Goal: Task Accomplishment & Management: Manage account settings

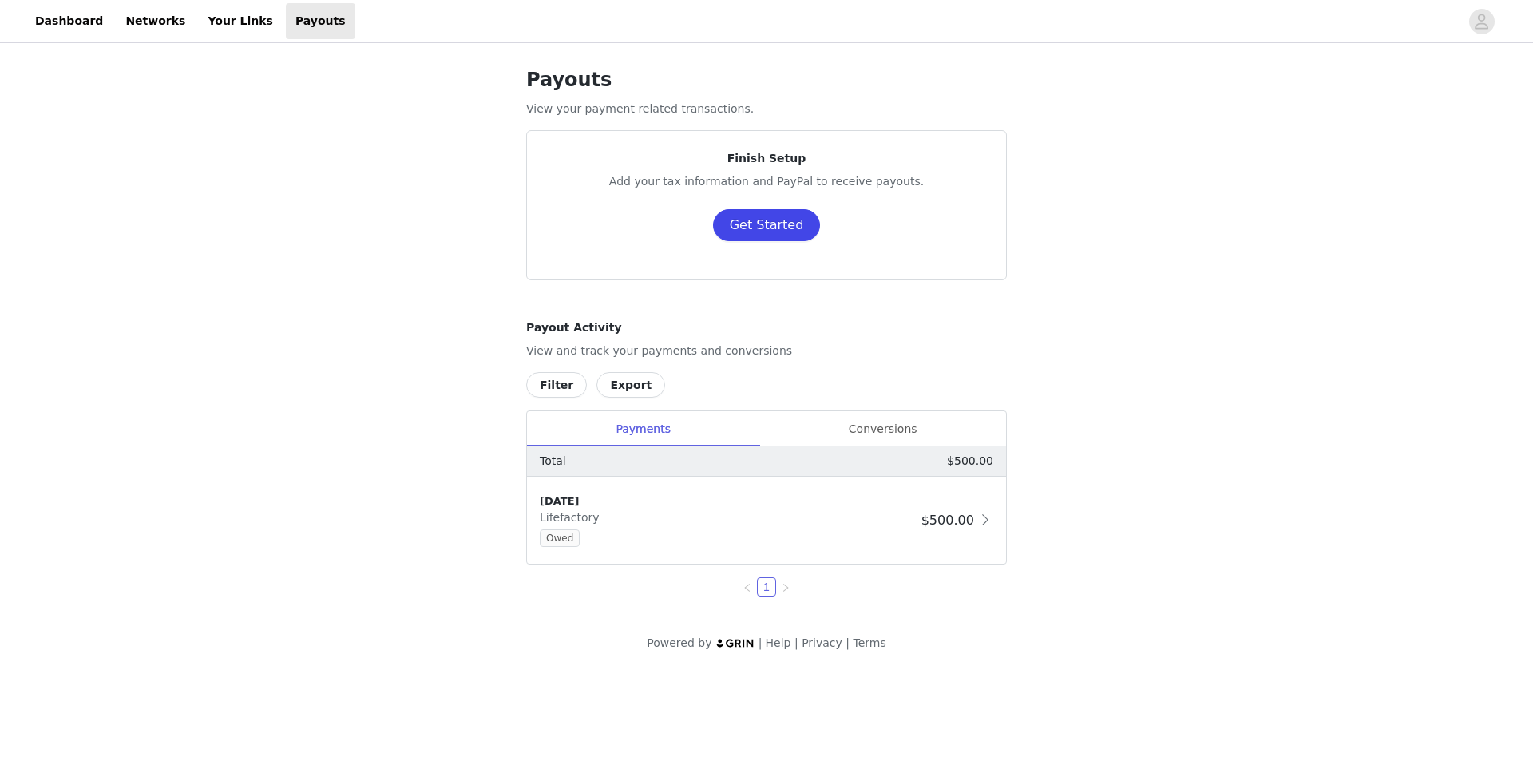
click at [793, 227] on button "Get Started" at bounding box center [767, 225] width 108 height 32
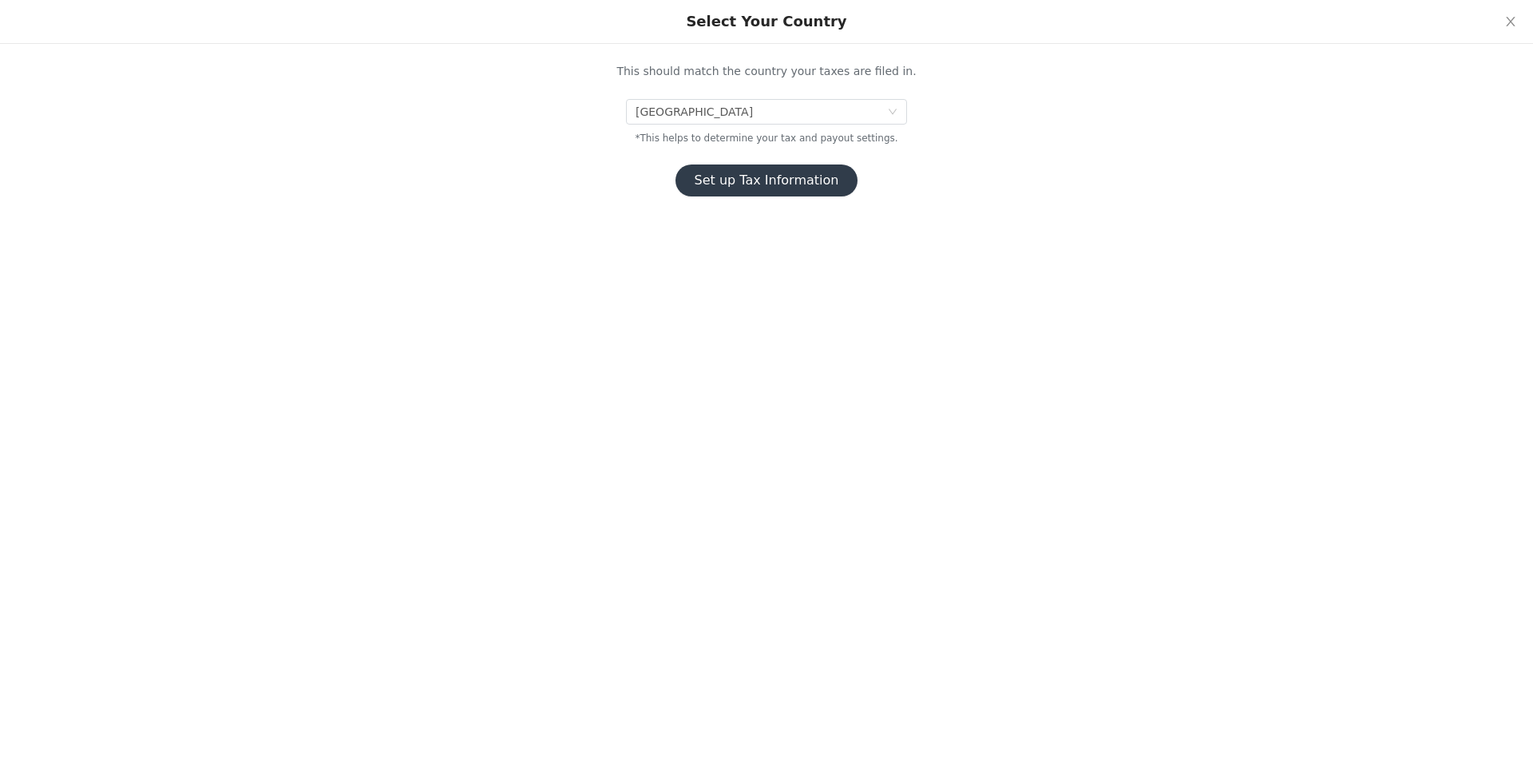
click at [747, 182] on button "Set up Tax Information" at bounding box center [767, 181] width 183 height 32
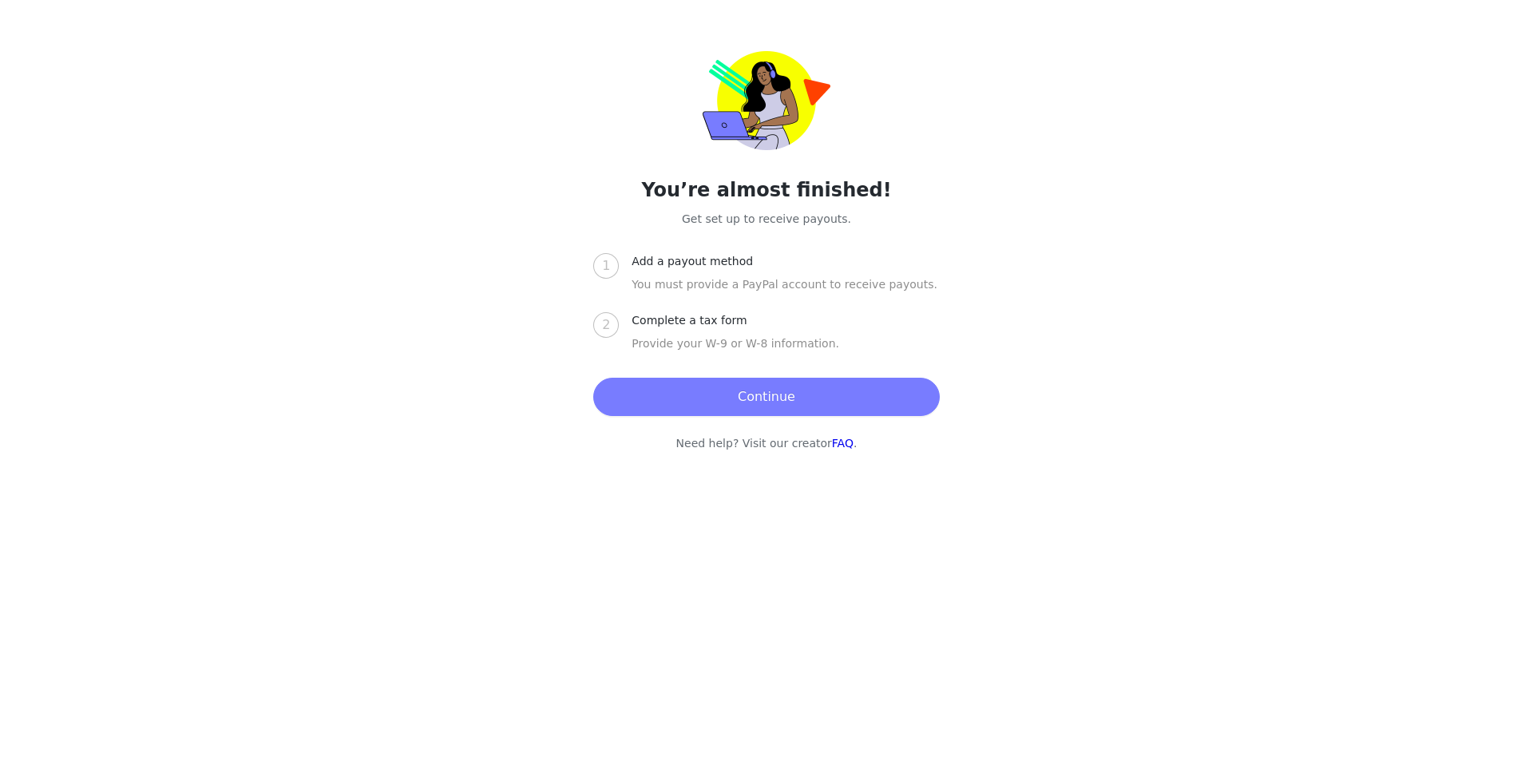
click at [721, 394] on button "Continue" at bounding box center [766, 397] width 346 height 38
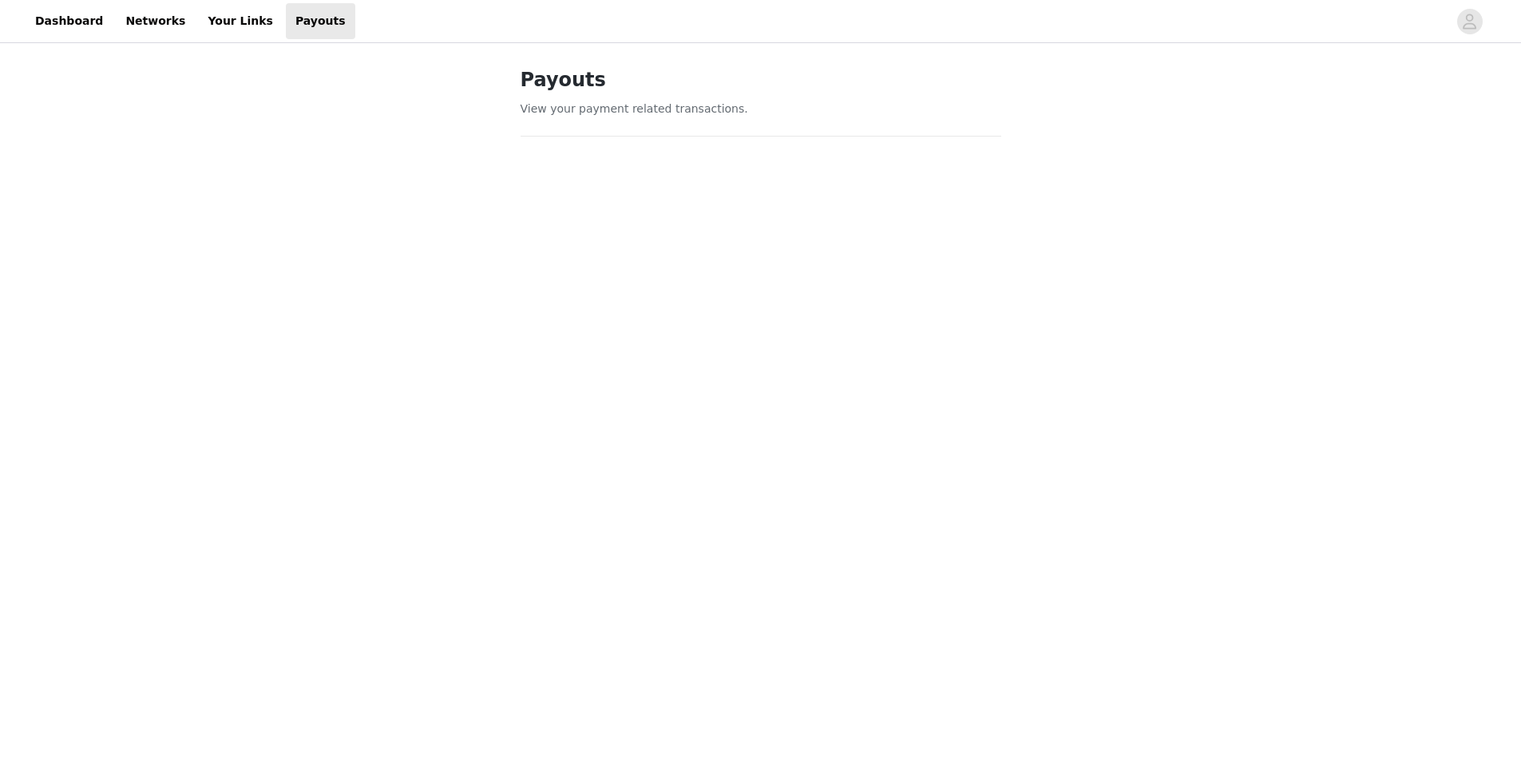
click at [1176, 437] on div "Payouts View your payment related transactions. Payout Activity View and track …" at bounding box center [760, 709] width 1521 height 1326
click at [1166, 426] on div "Payouts View your payment related transactions. Payout Activity View and track …" at bounding box center [760, 709] width 1521 height 1326
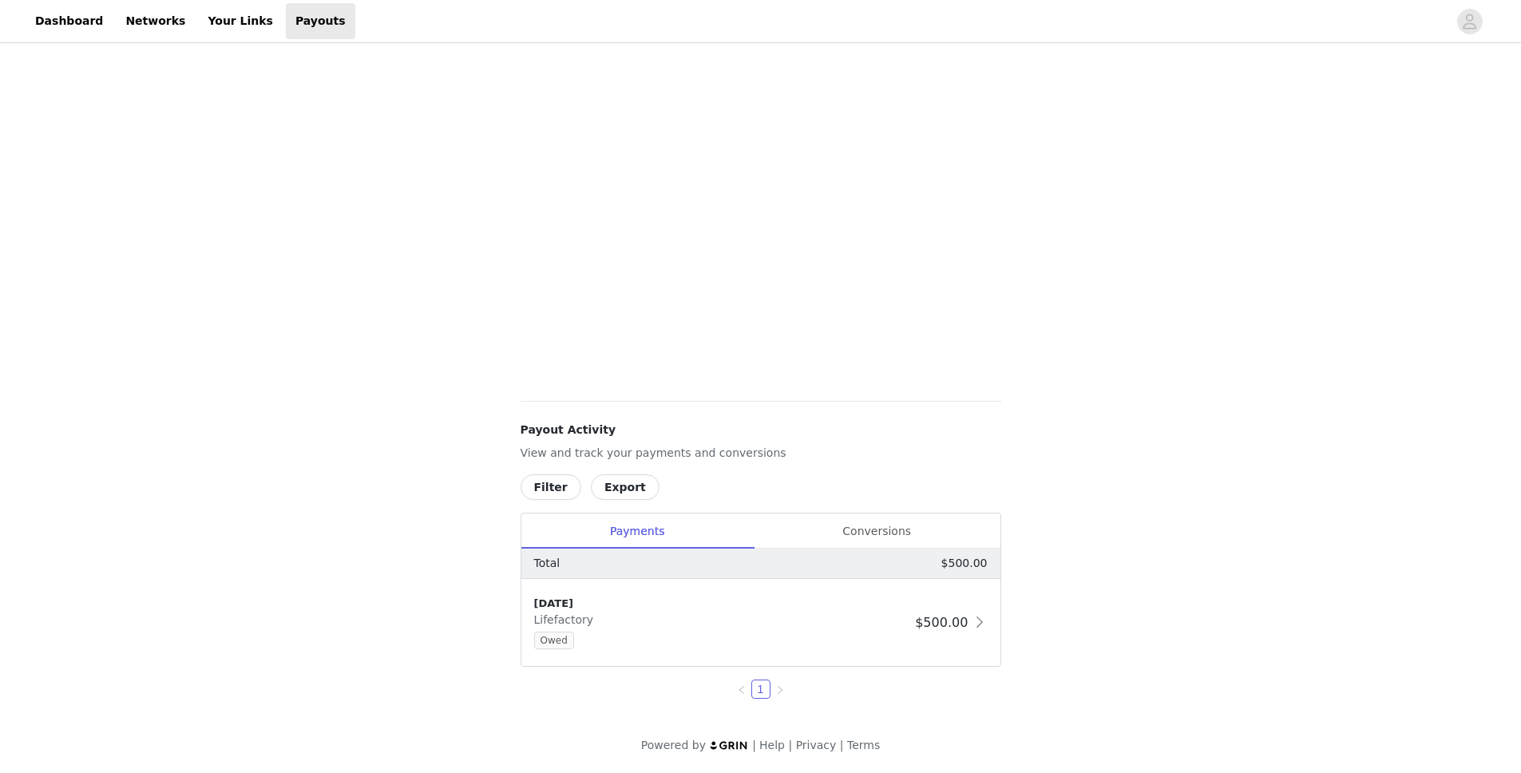
scroll to position [199, 0]
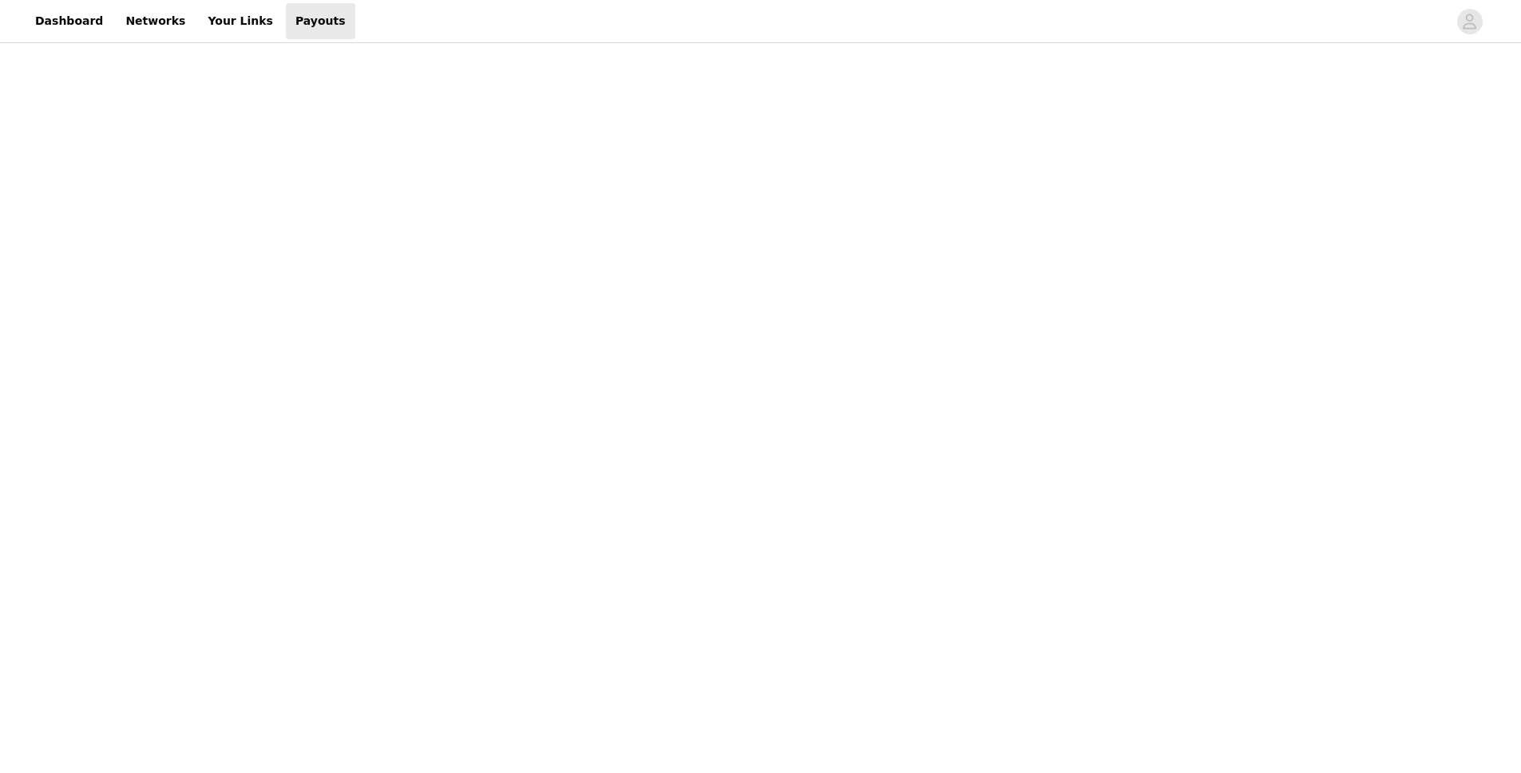
click at [1118, 216] on div "Payouts View your payment related transactions. Payout Activity View and track …" at bounding box center [760, 498] width 1521 height 1303
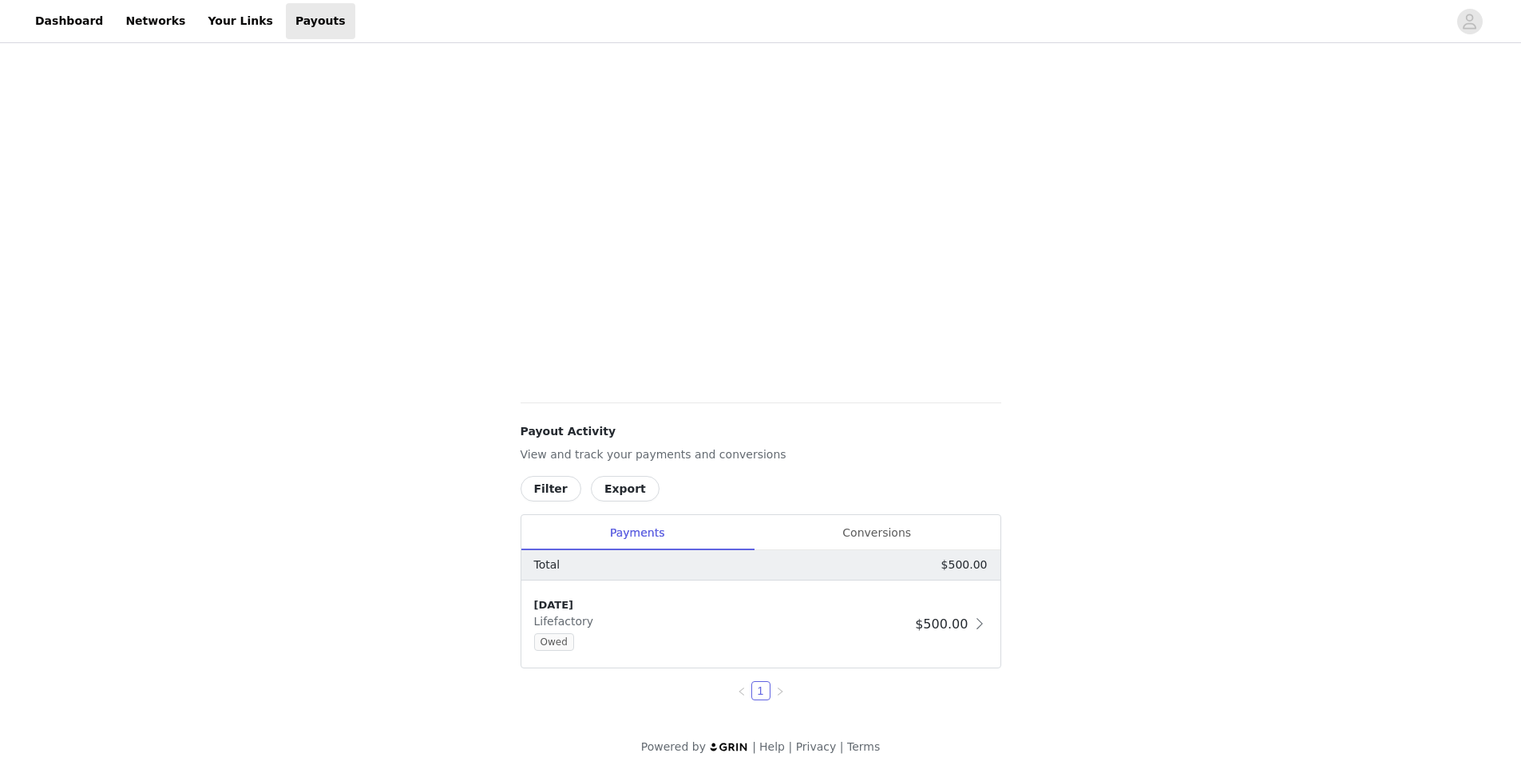
scroll to position [182, 0]
click at [977, 632] on span at bounding box center [980, 624] width 16 height 19
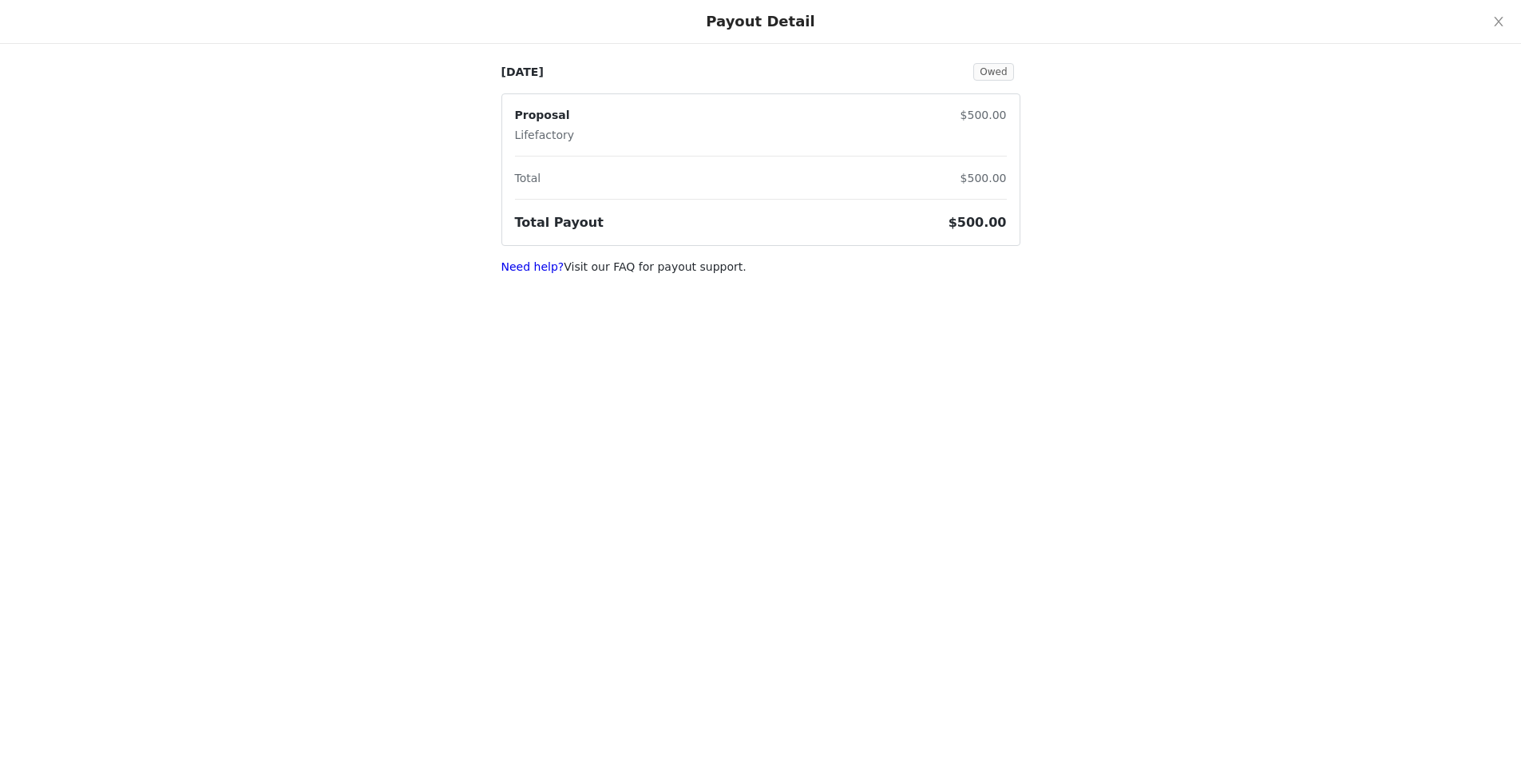
click at [1211, 84] on div "[DATE] Owed Proposal Lifefactory $500.00 Total $500.00 Total Payout $500.00 Nee…" at bounding box center [760, 147] width 1521 height 295
click at [1496, 22] on icon "icon: close" at bounding box center [1499, 21] width 13 height 13
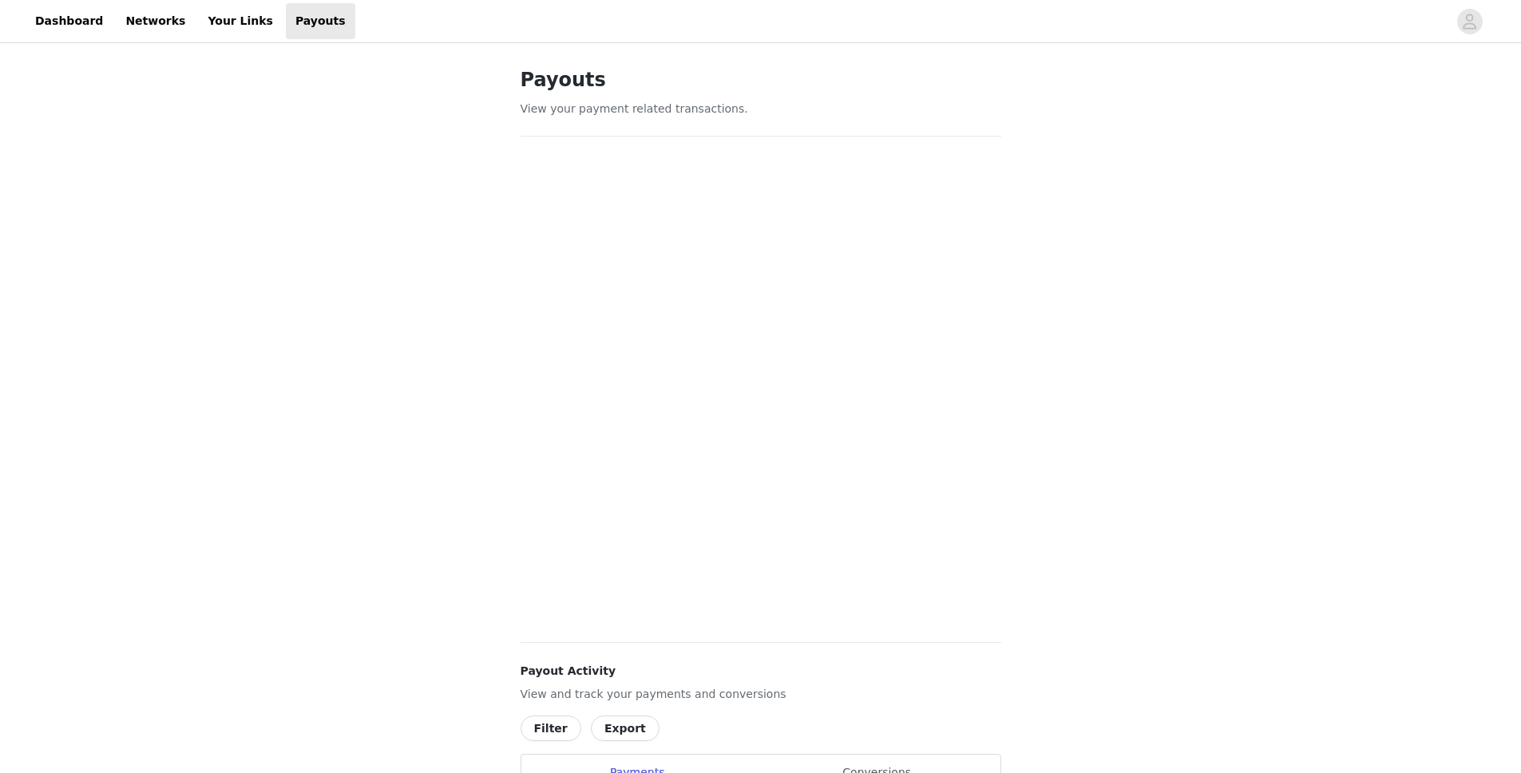
scroll to position [242, 0]
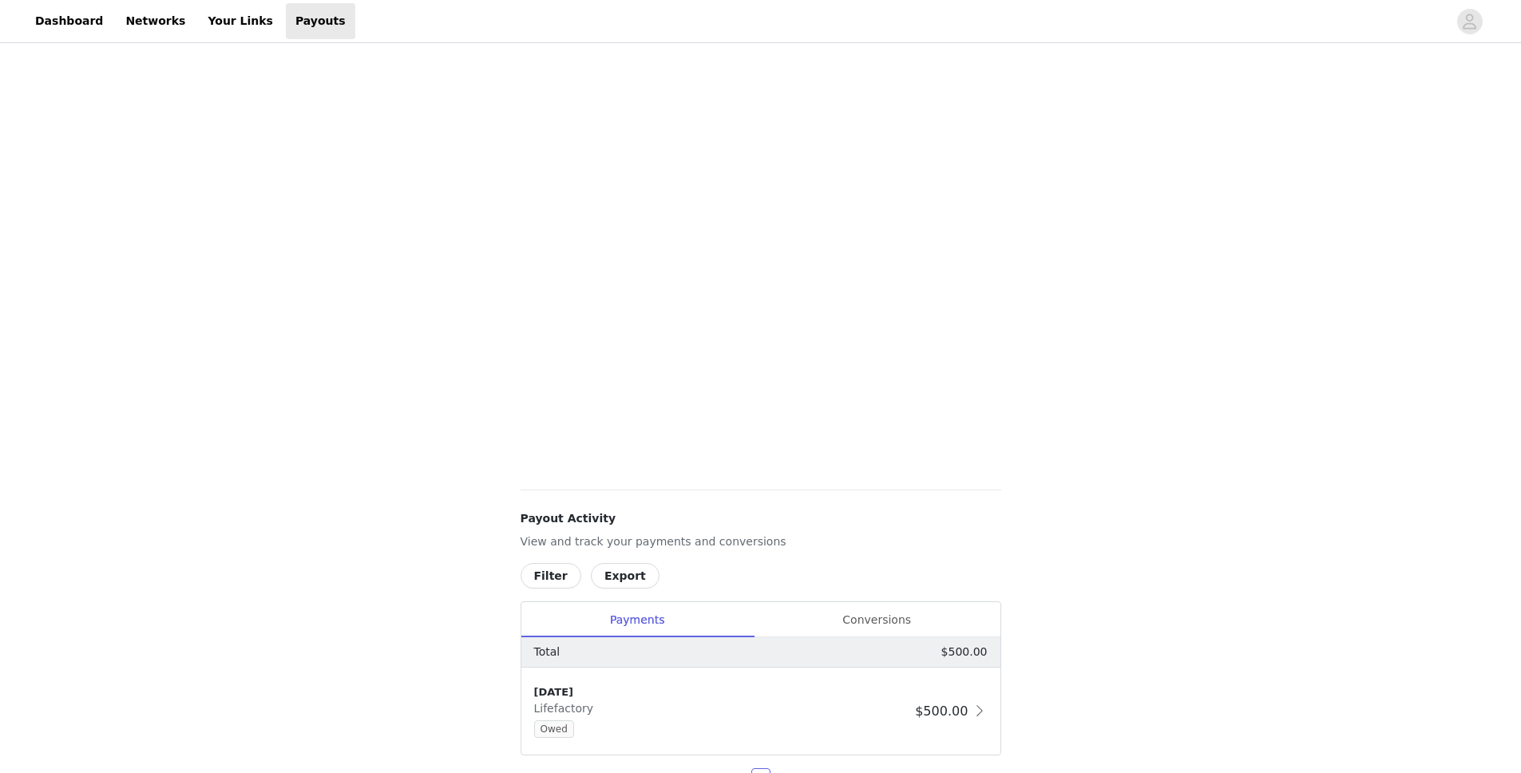
scroll to position [242, 0]
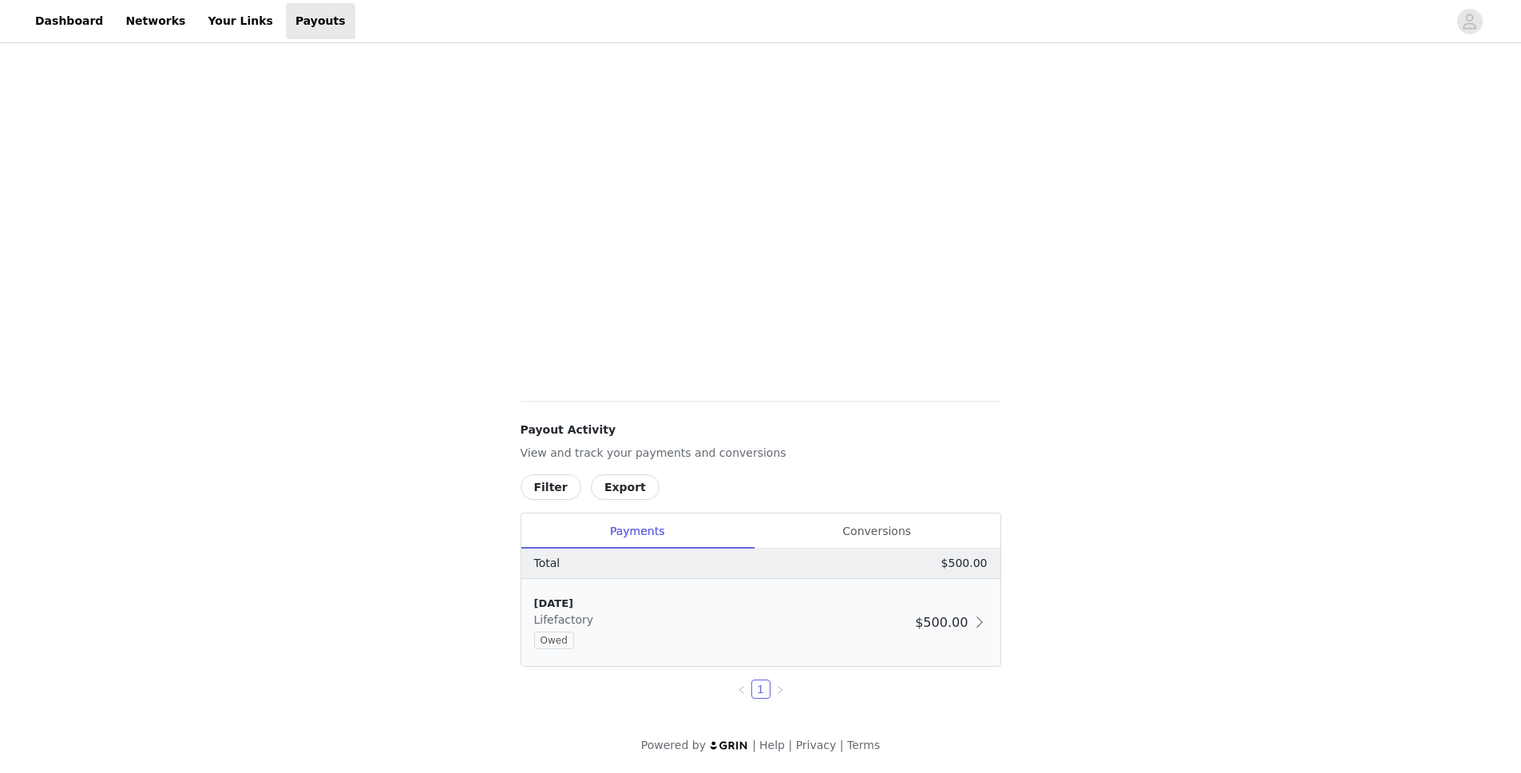
click at [978, 585] on div "9/23/25 Lifefactory Owed $500.00" at bounding box center [760, 622] width 479 height 87
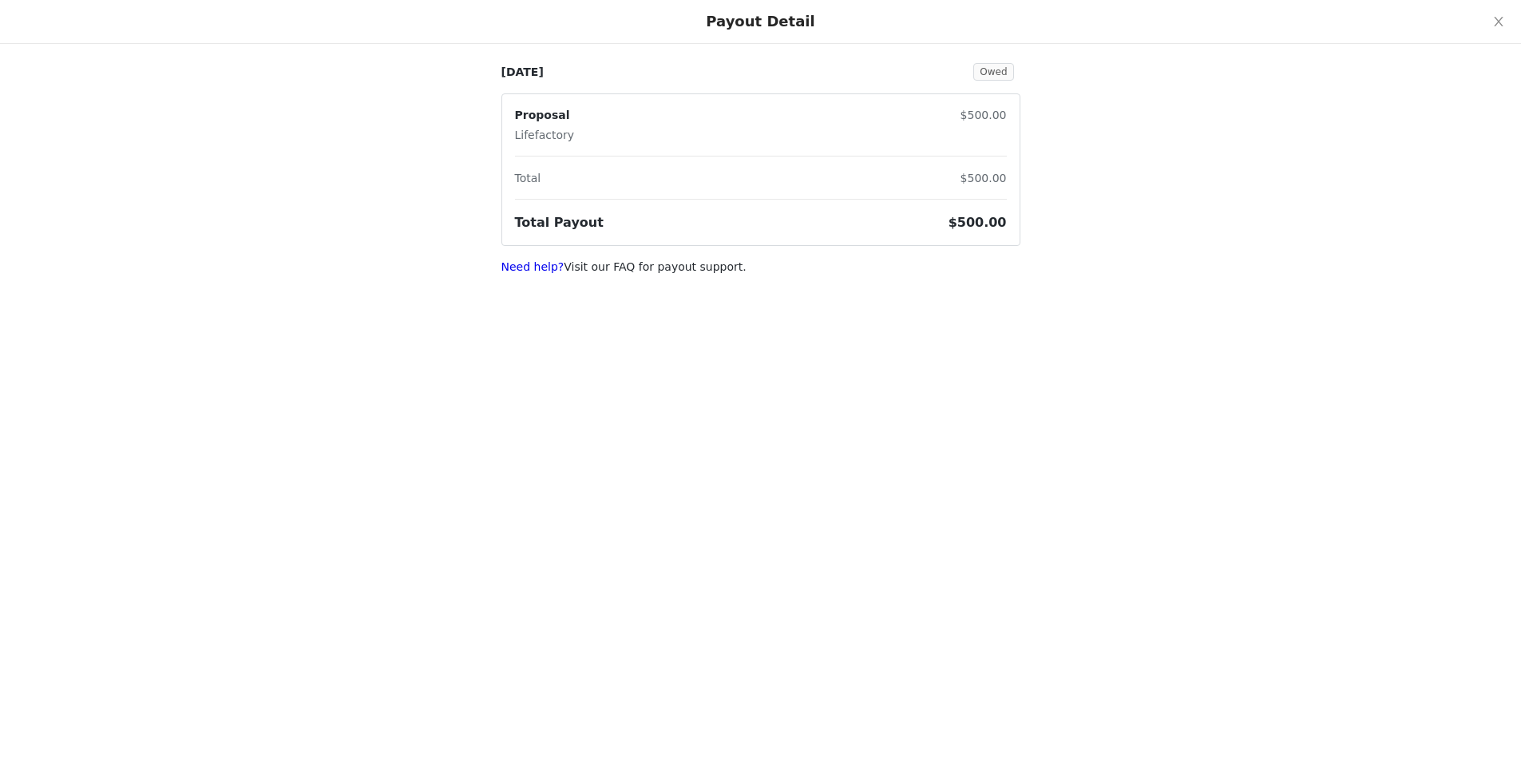
click at [567, 289] on div "[DATE] Owed Proposal Lifefactory $500.00 Total $500.00 Total Payout $500.00 Nee…" at bounding box center [760, 147] width 1521 height 295
click at [1014, 69] on span "Owed" at bounding box center [997, 71] width 46 height 13
click at [1012, 69] on span "Owed" at bounding box center [994, 72] width 40 height 18
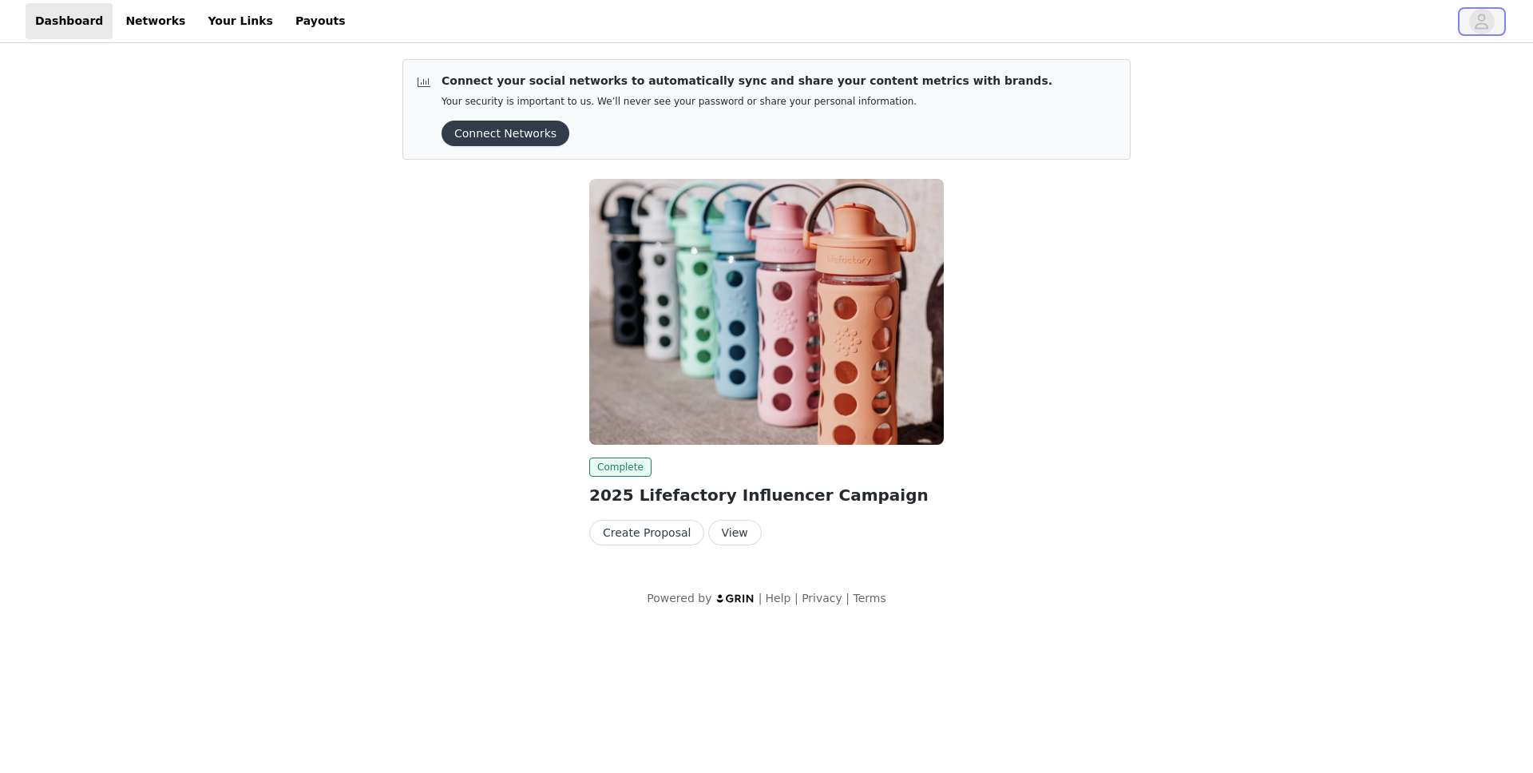
click at [1479, 10] on icon "avatar" at bounding box center [1481, 22] width 15 height 26
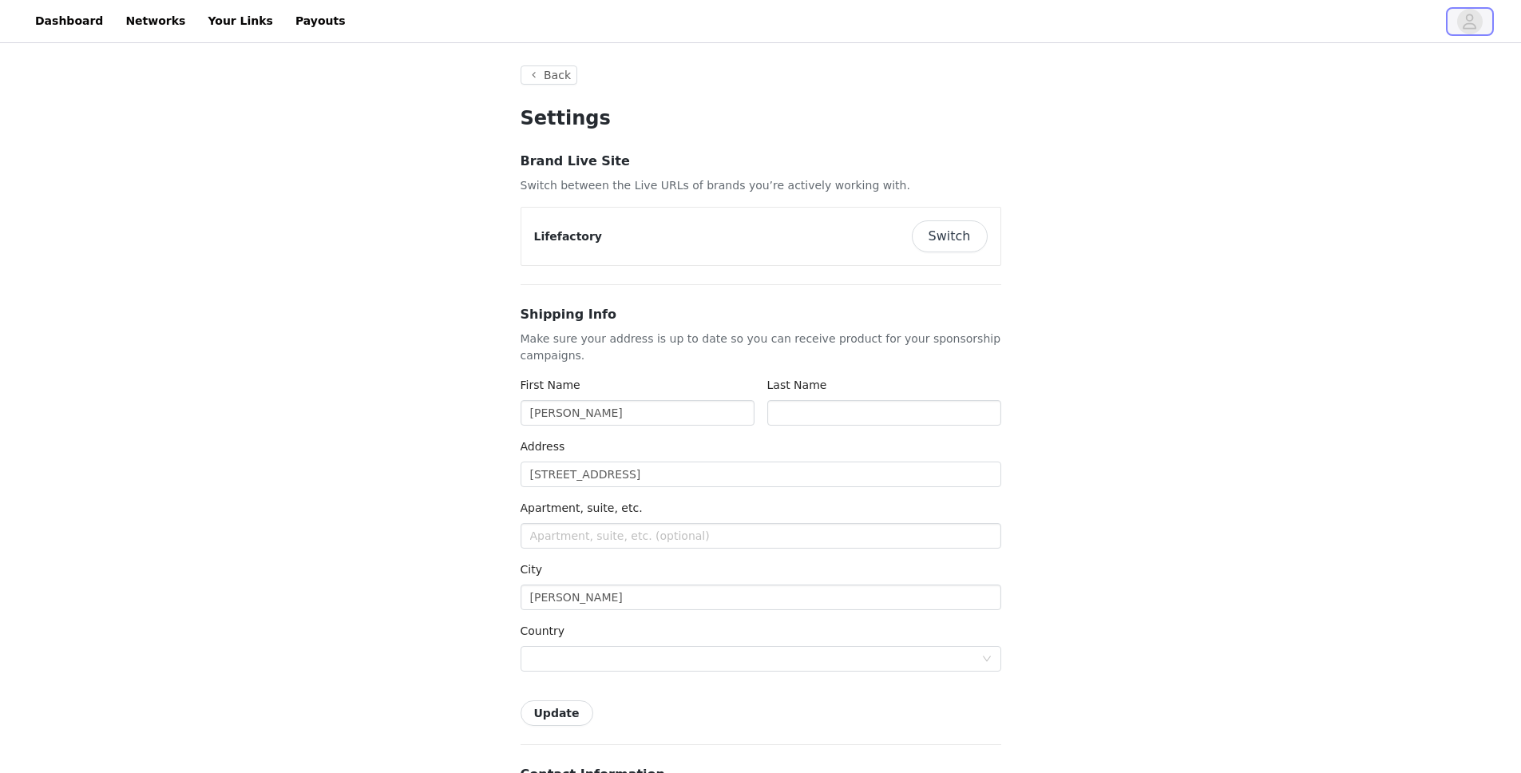
type input "+1 (United States)"
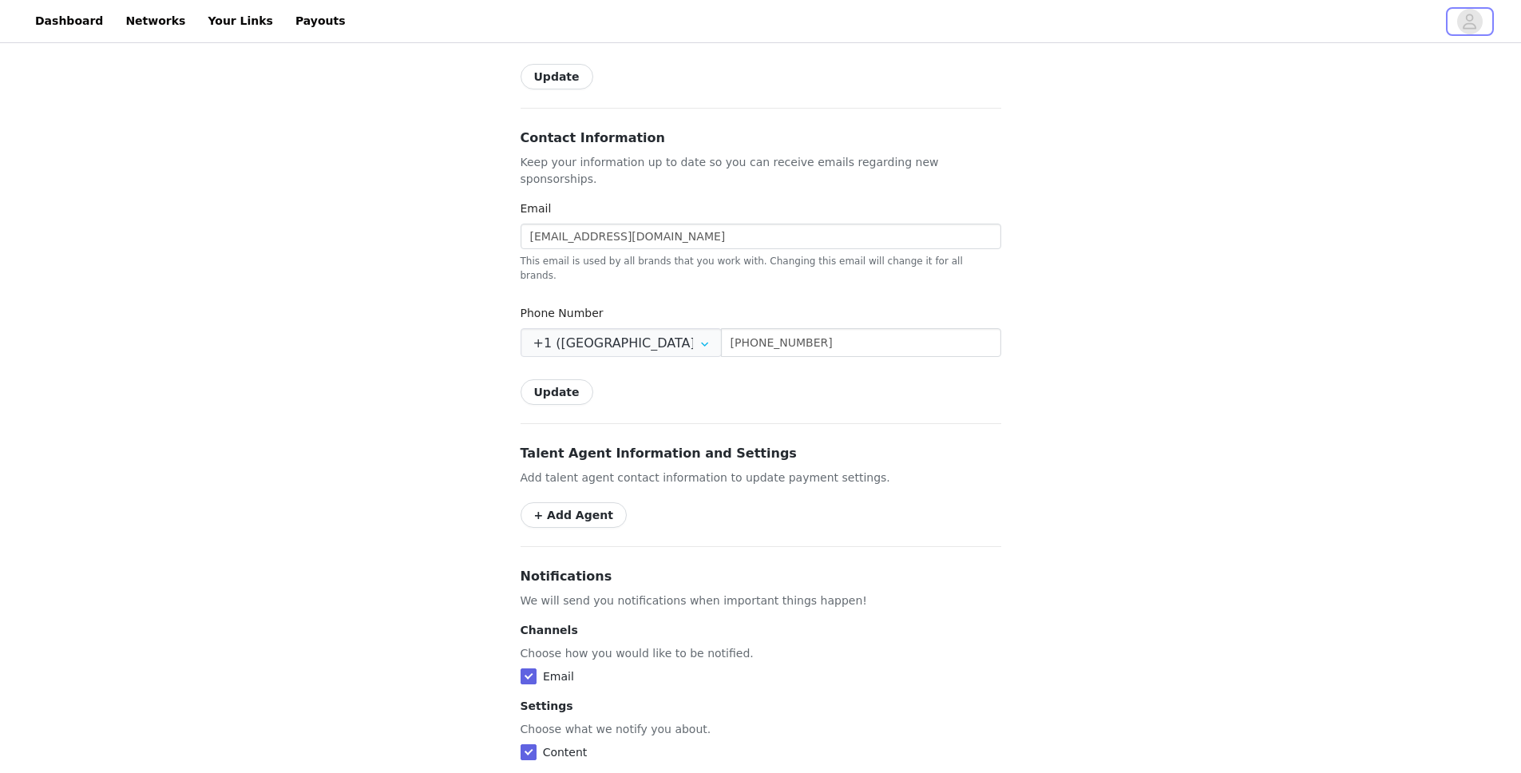
scroll to position [868, 0]
